Goal: Check status: Check status

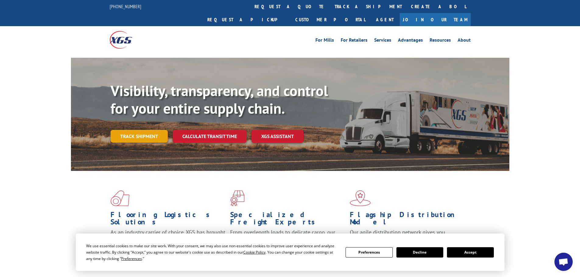
click at [140, 130] on link "Track shipment" at bounding box center [139, 136] width 57 height 13
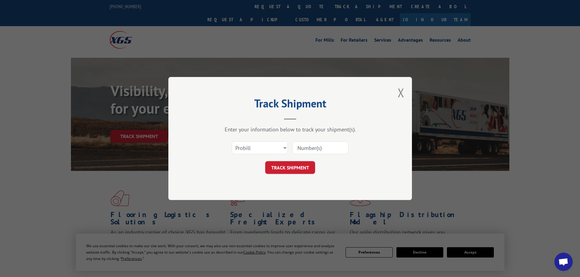
click at [313, 149] on input at bounding box center [320, 148] width 56 height 13
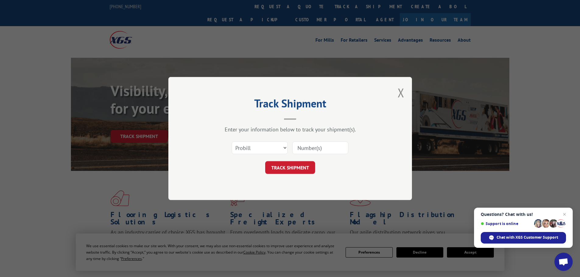
paste input "17665876"
type input "17665876"
click at [308, 169] on button "TRACK SHIPMENT" at bounding box center [290, 167] width 50 height 13
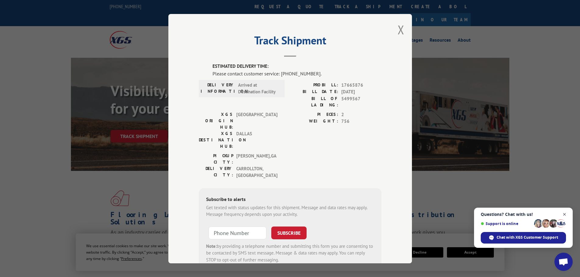
click at [567, 213] on span "Close chat" at bounding box center [565, 215] width 8 height 8
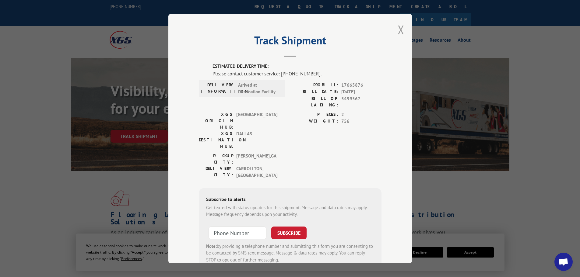
click at [400, 28] on button "Close modal" at bounding box center [401, 30] width 7 height 16
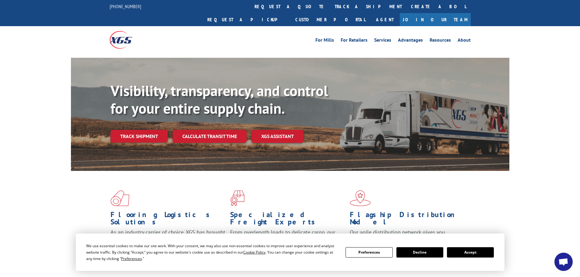
click at [481, 257] on button "Accept" at bounding box center [470, 253] width 47 height 10
